Goal: Find specific page/section: Find specific page/section

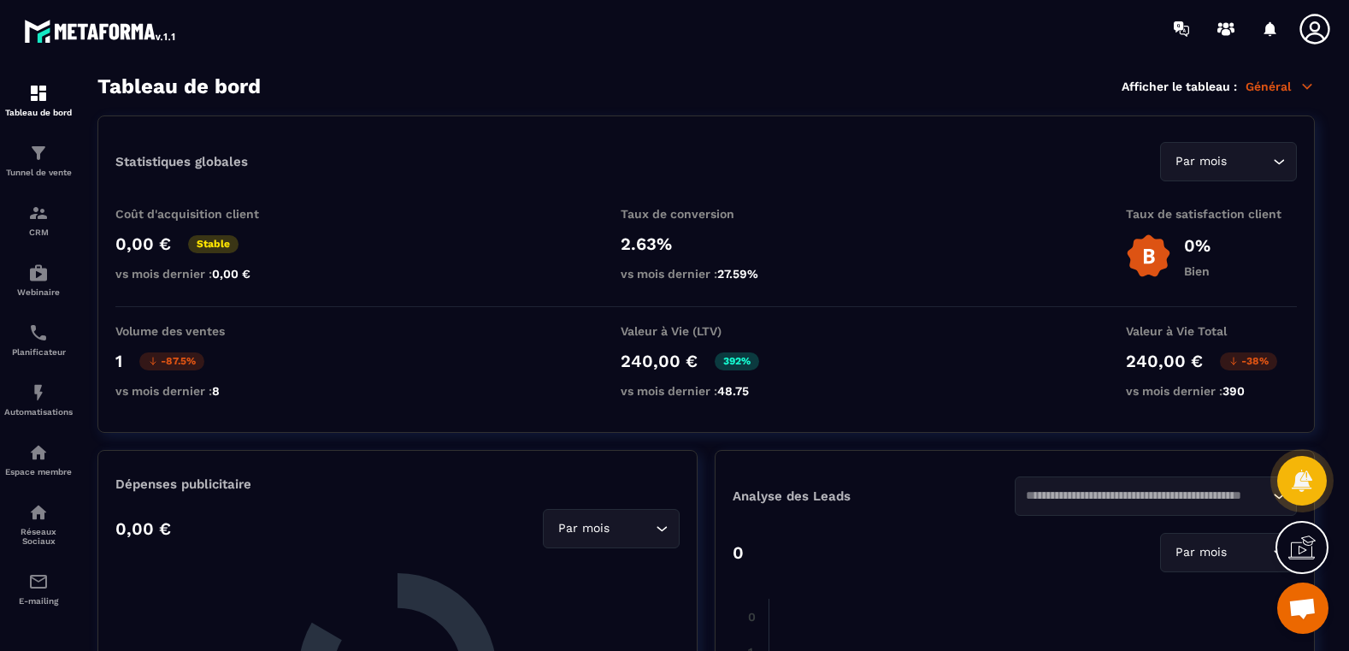
scroll to position [699, 0]
click at [43, 174] on p "Tunnel de vente" at bounding box center [38, 172] width 68 height 9
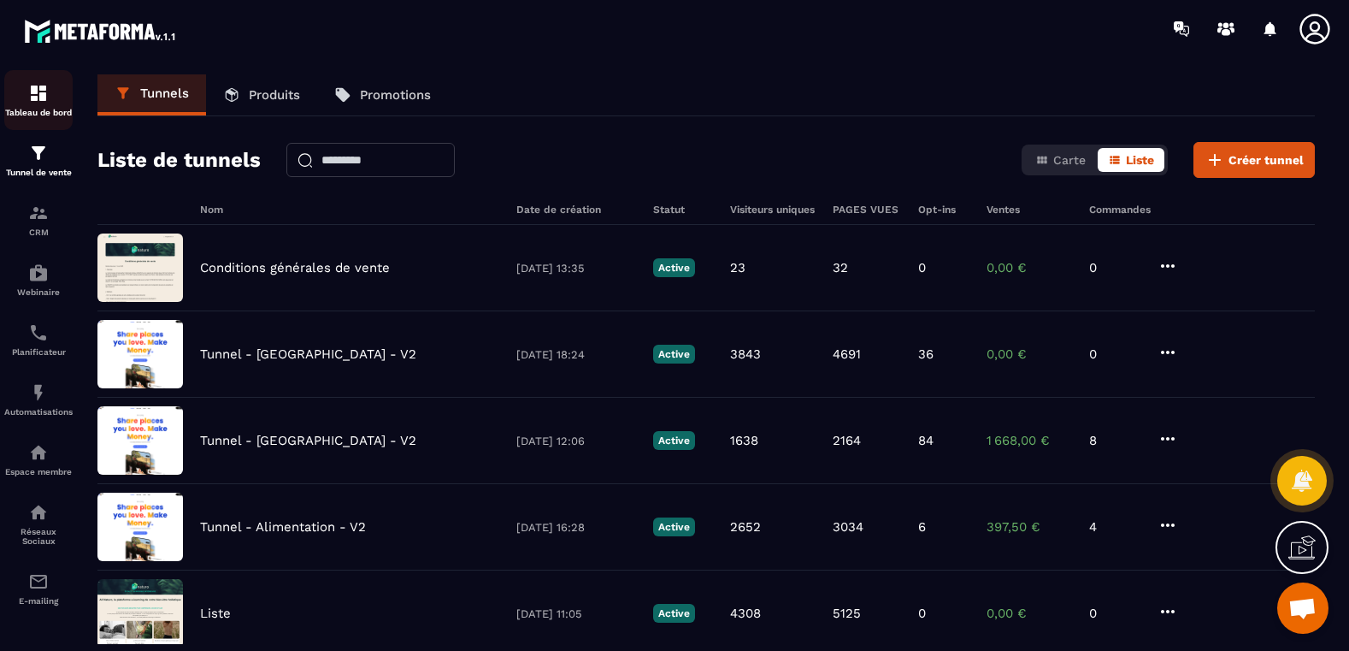
click at [57, 107] on div "Tableau de bord" at bounding box center [38, 100] width 68 height 34
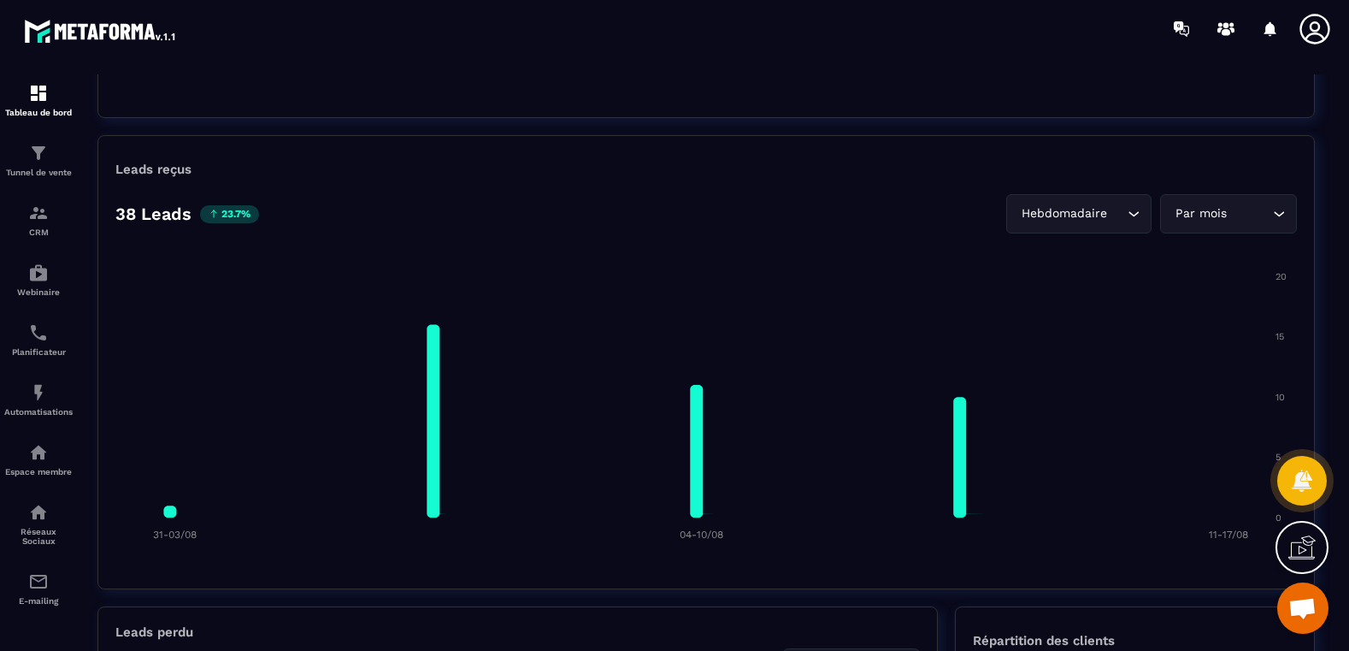
scroll to position [1197, 0]
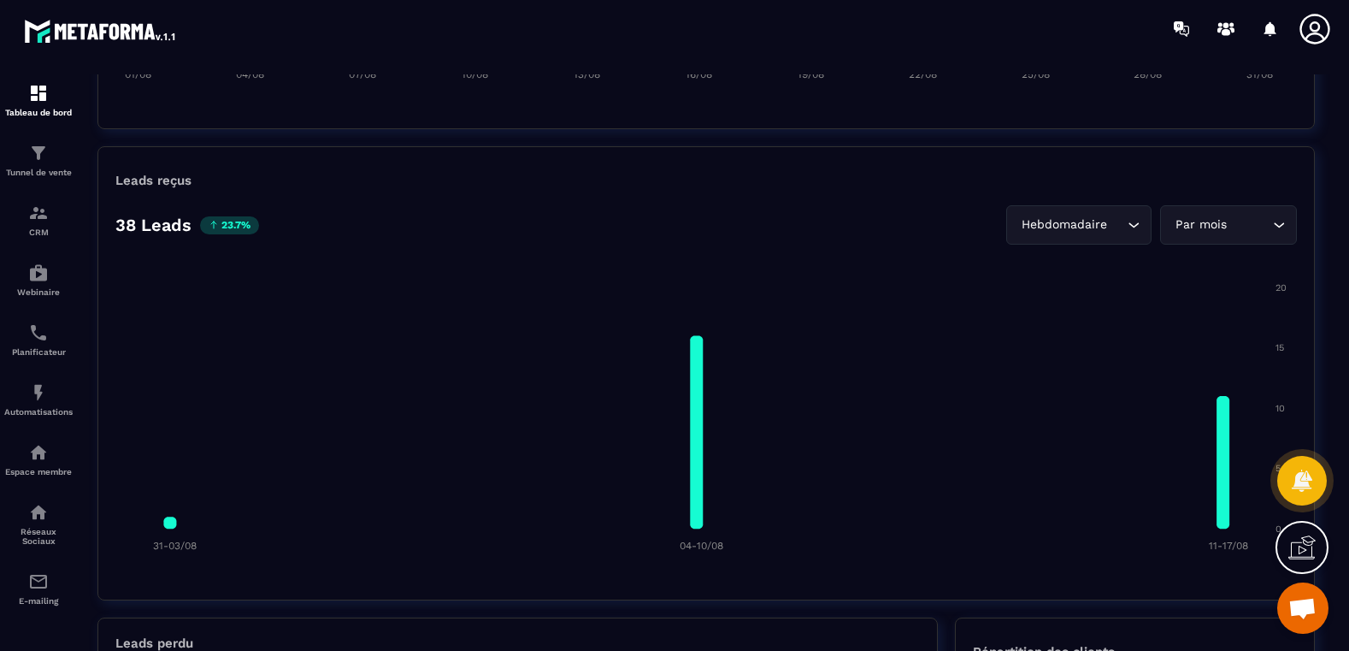
click at [1080, 214] on div "Hebdomadaire Loading..." at bounding box center [1078, 224] width 145 height 39
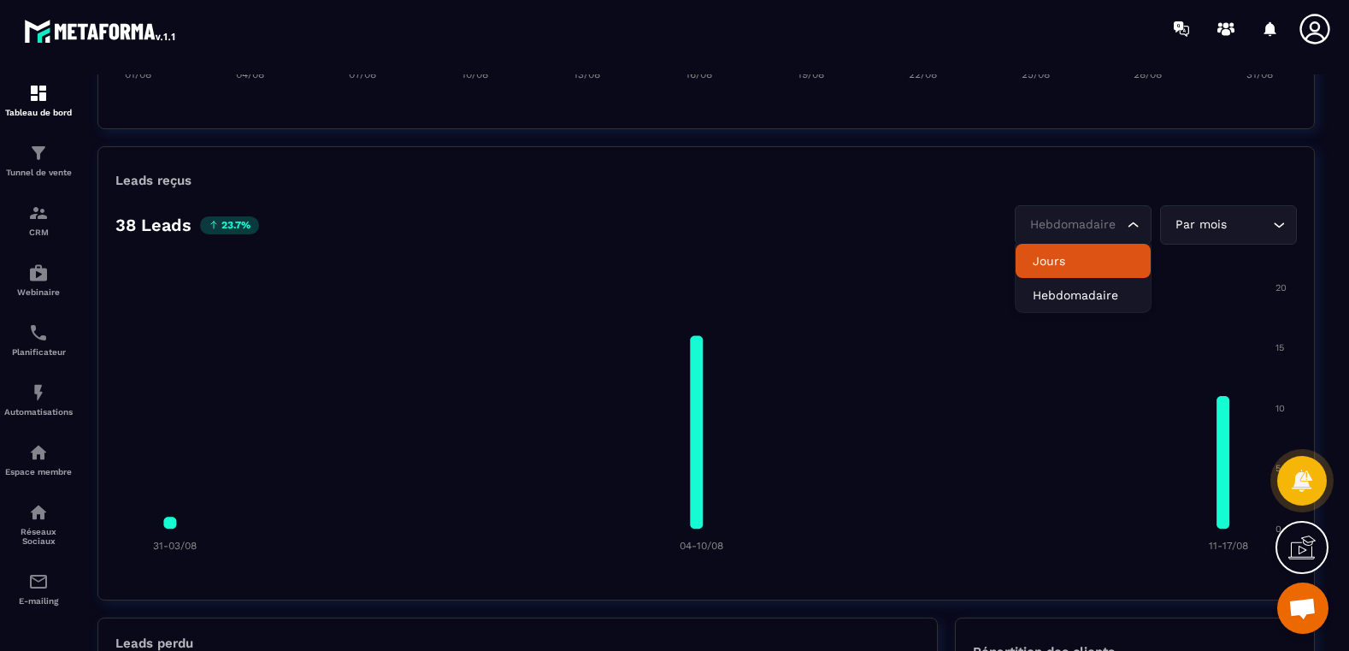
click at [1054, 255] on p "Jours" at bounding box center [1083, 260] width 101 height 17
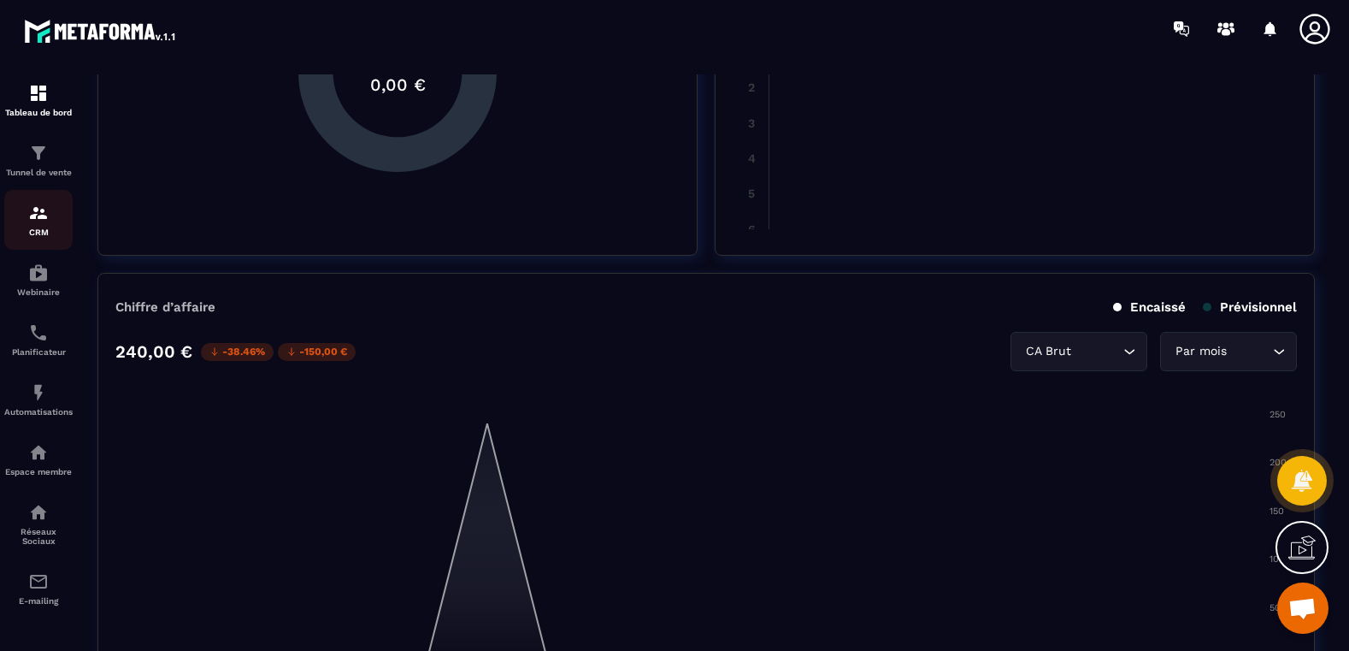
scroll to position [599, 0]
click at [49, 172] on p "Tunnel de vente" at bounding box center [38, 172] width 68 height 9
